Goal: Find specific page/section: Find specific page/section

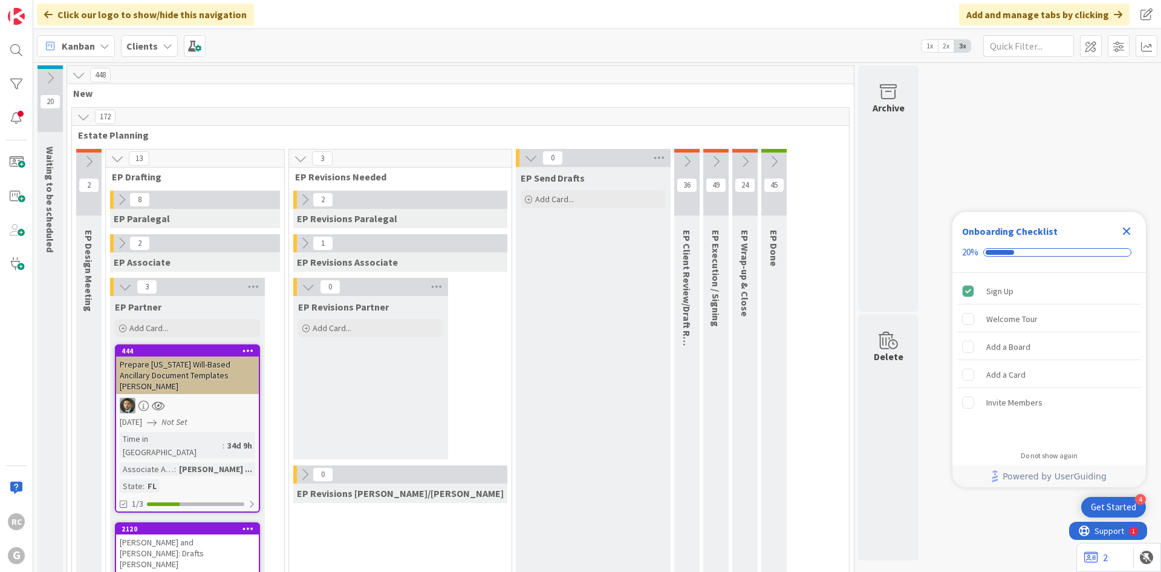
click at [145, 50] on b "Clients" at bounding box center [141, 46] width 31 height 12
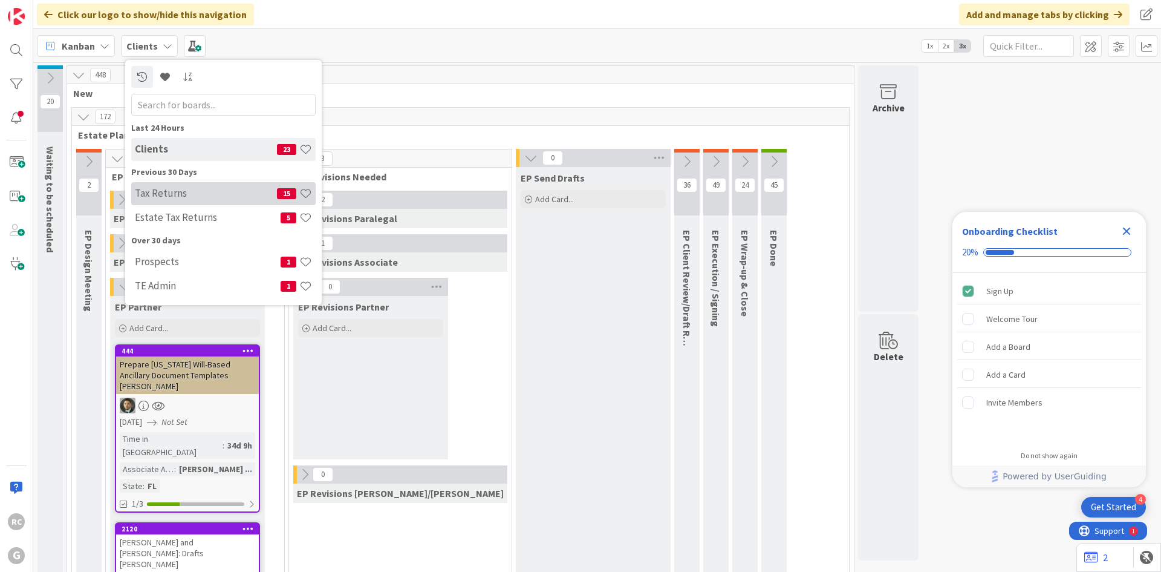
click at [160, 194] on h4 "Tax Returns" at bounding box center [206, 193] width 142 height 12
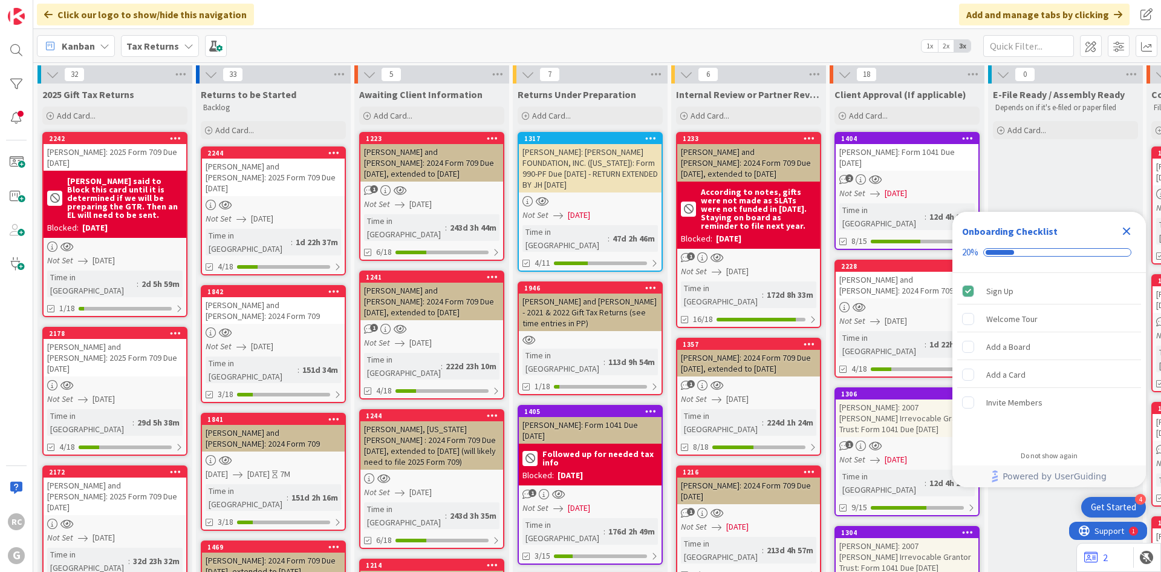
click at [1127, 230] on icon "Close Checklist" at bounding box center [1127, 231] width 8 height 8
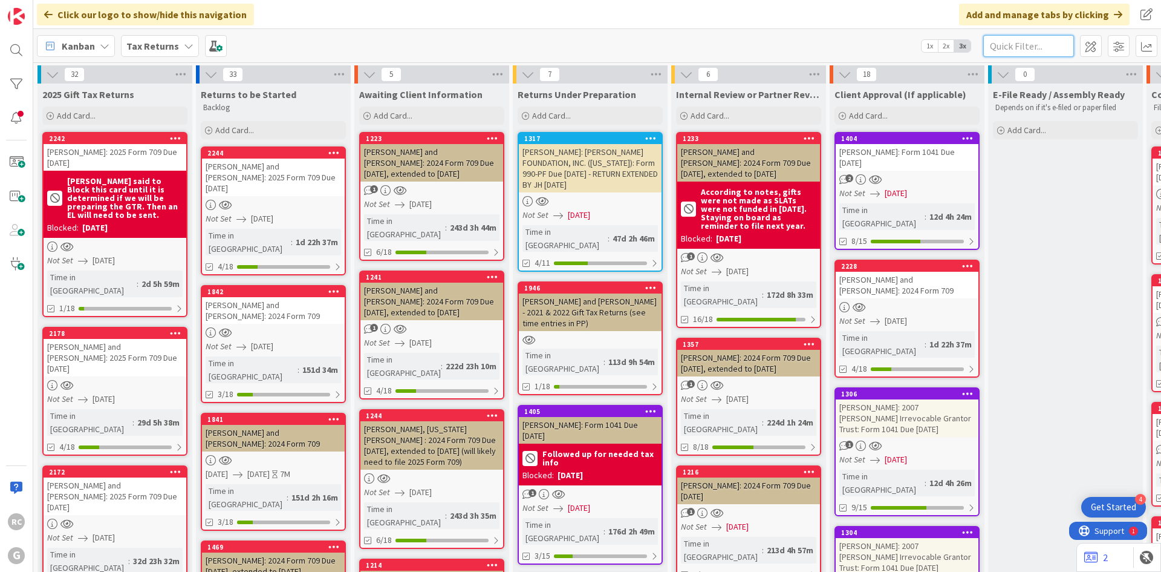
click at [1022, 48] on input "text" at bounding box center [1028, 46] width 91 height 22
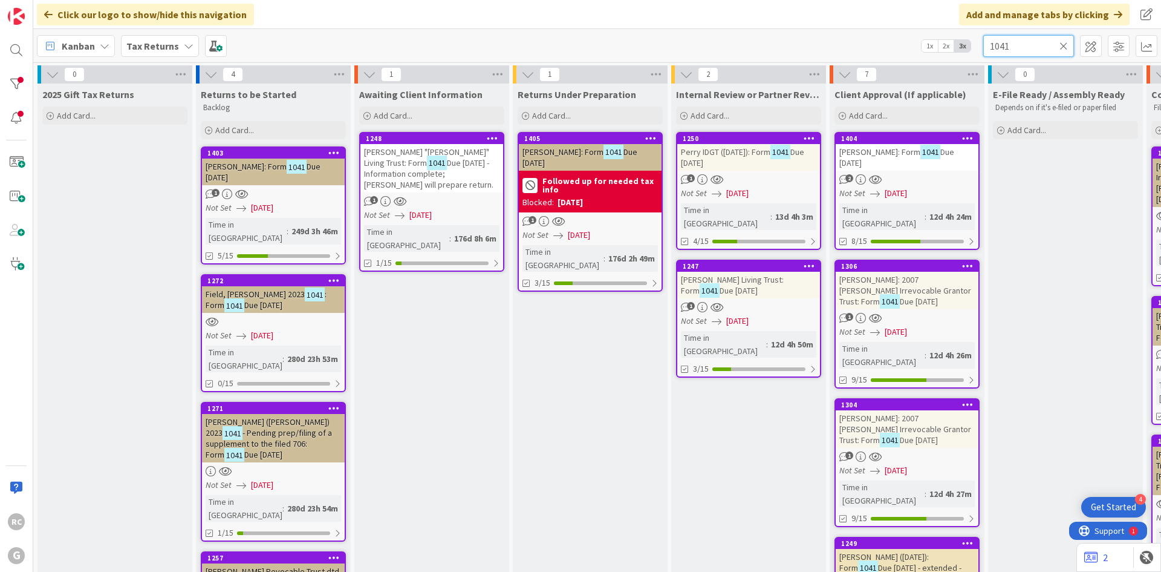
type input "1041"
